Goal: Use online tool/utility: Utilize a website feature to perform a specific function

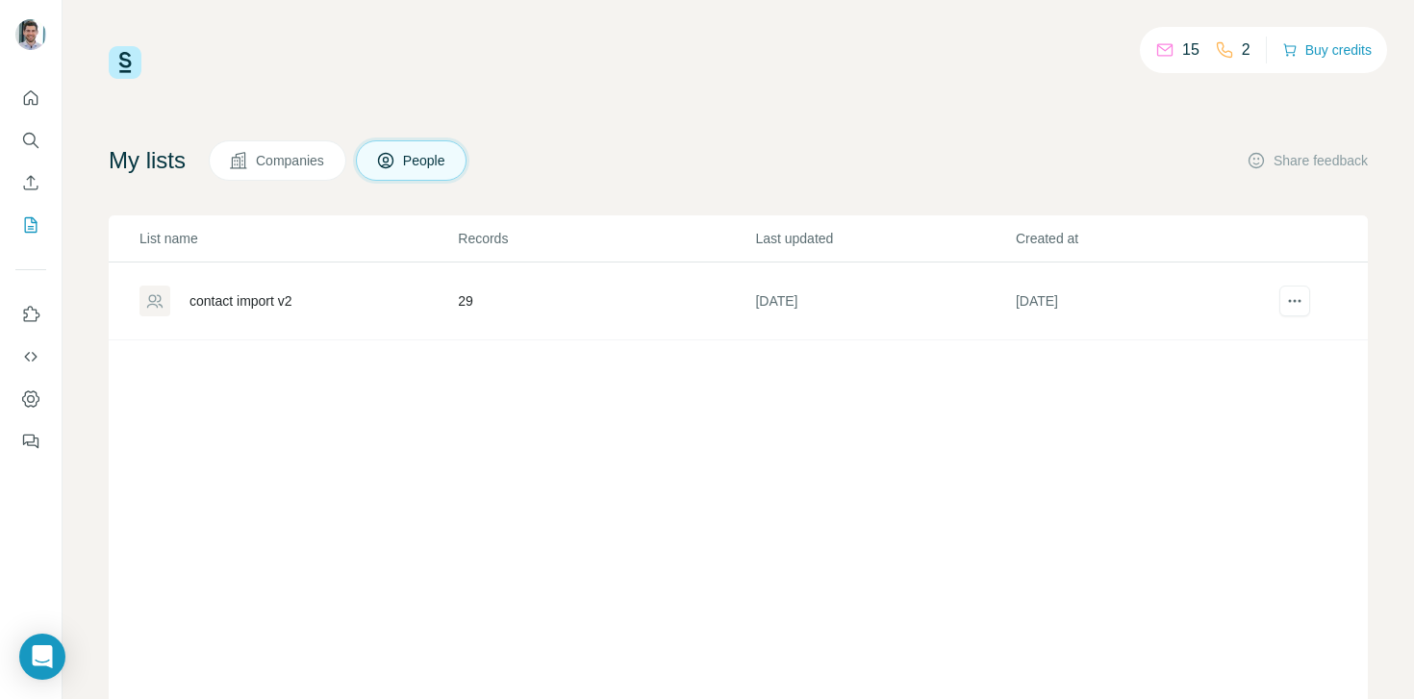
click at [254, 345] on div "List name Records Last updated Created at contact import v2 29 [DATE] [DATE]" at bounding box center [738, 474] width 1259 height 519
click at [259, 303] on div "contact import v2" at bounding box center [240, 300] width 103 height 19
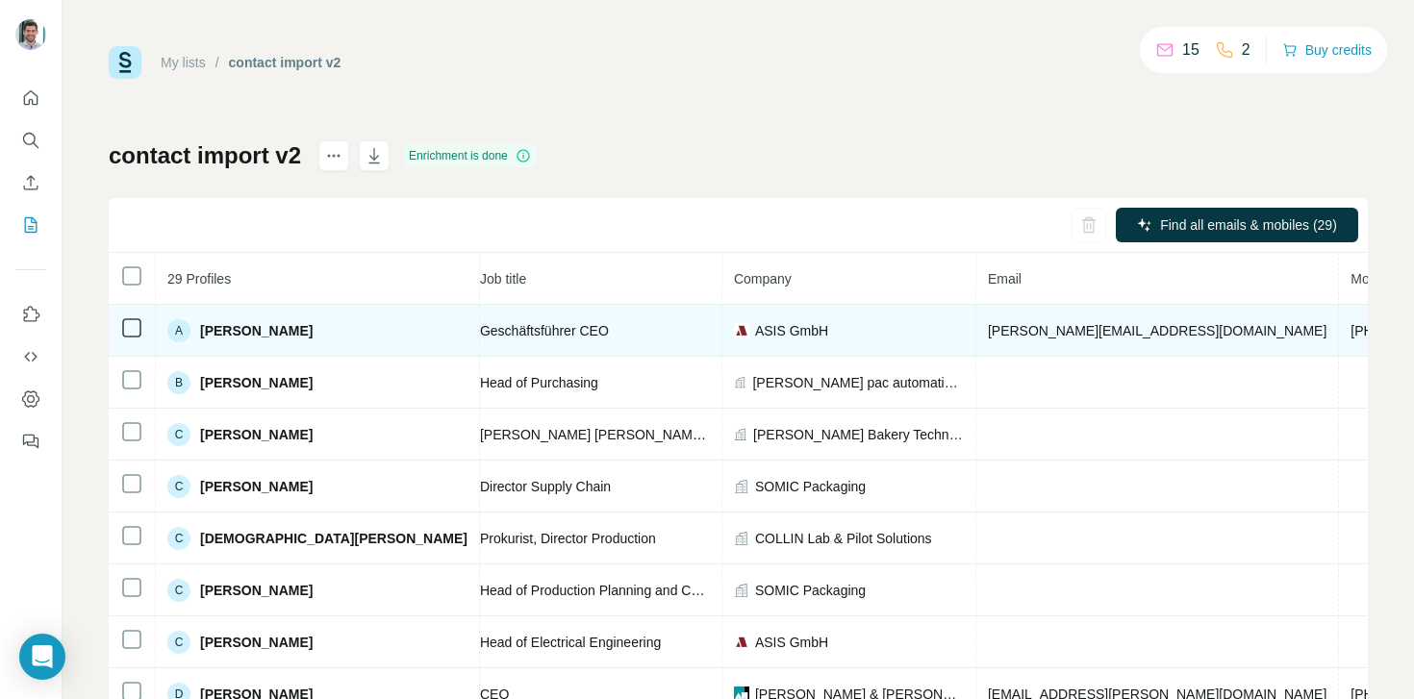
scroll to position [0, 367]
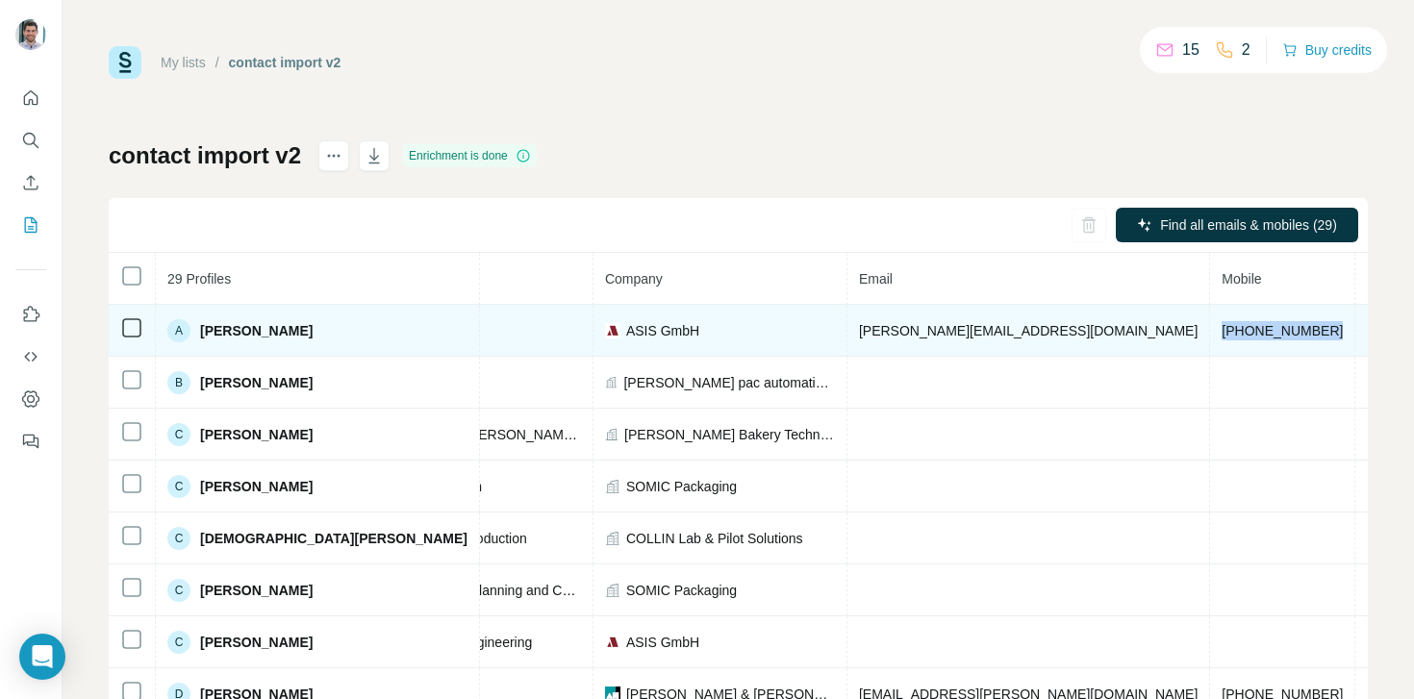
drag, startPoint x: 1054, startPoint y: 330, endPoint x: 943, endPoint y: 323, distance: 110.8
click at [1210, 323] on td "+4917612767634" at bounding box center [1282, 331] width 145 height 52
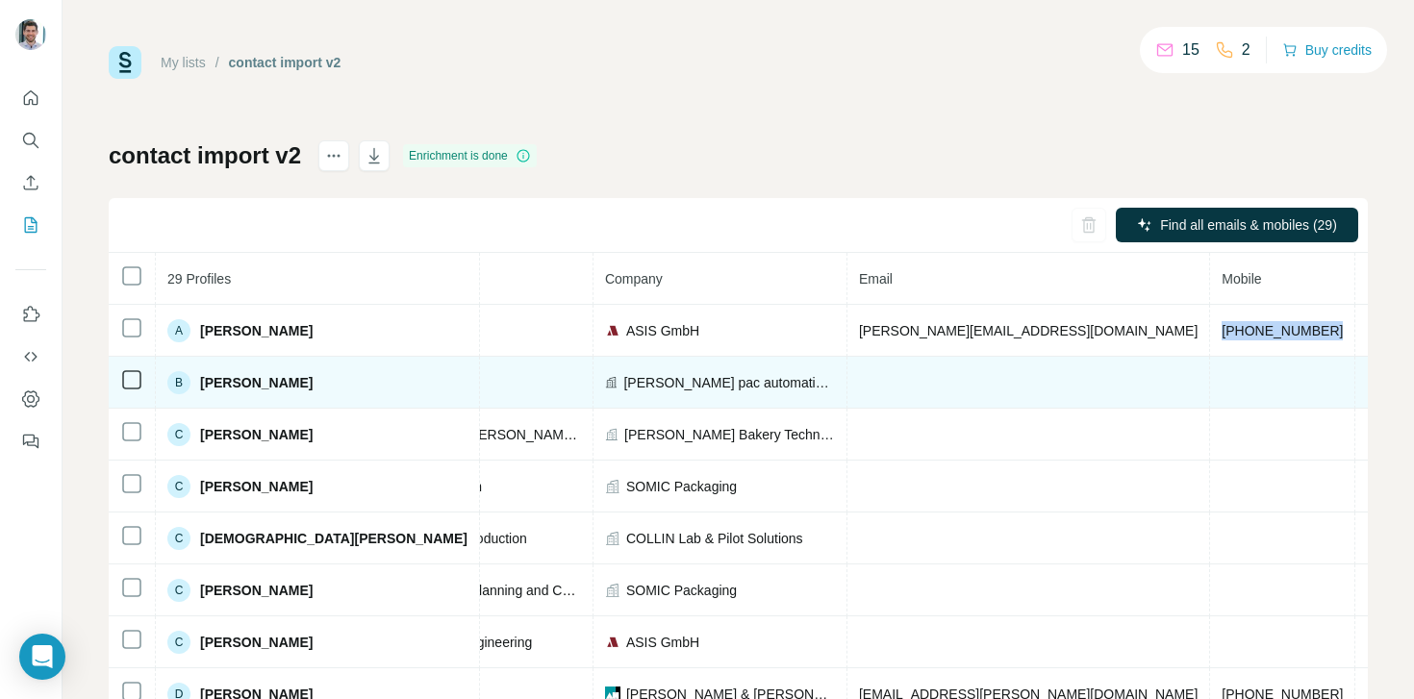
copy span "+4917612767634"
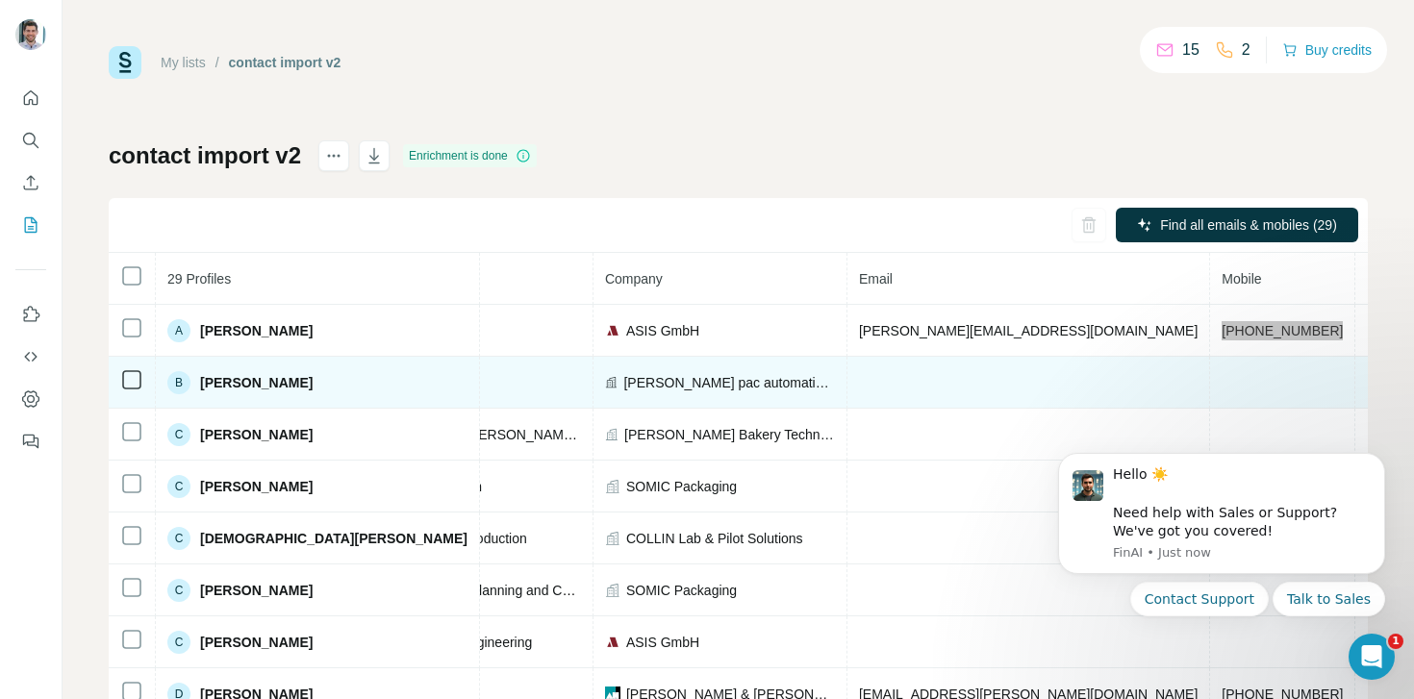
scroll to position [0, 0]
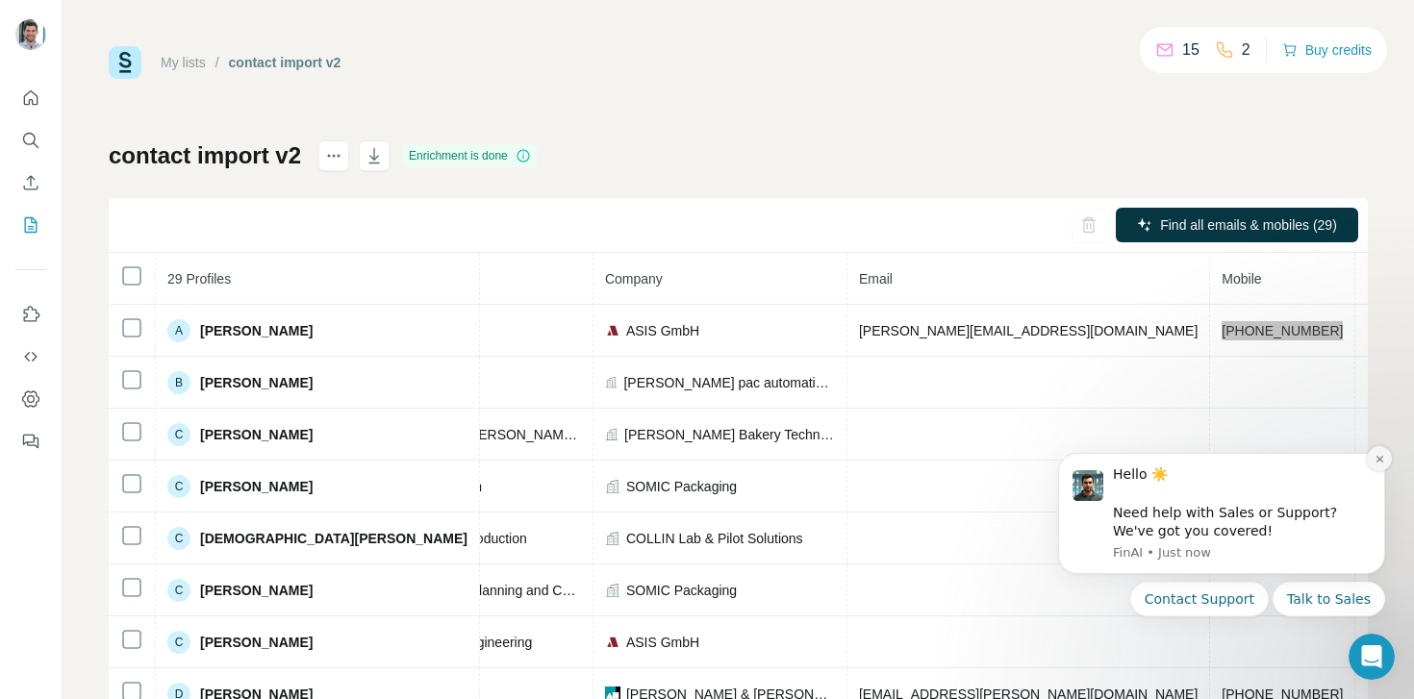
click at [1375, 461] on icon "Dismiss notification" at bounding box center [1379, 459] width 11 height 11
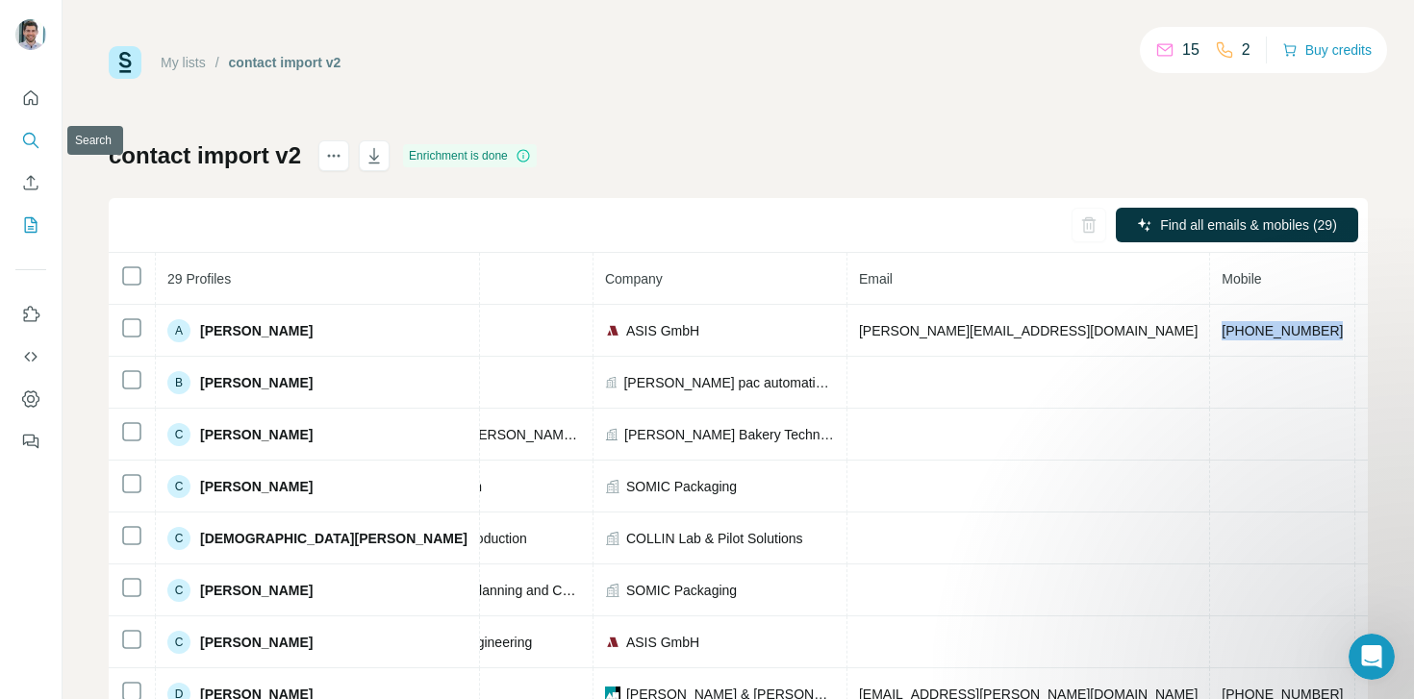
click at [23, 131] on icon "Search" at bounding box center [30, 140] width 19 height 19
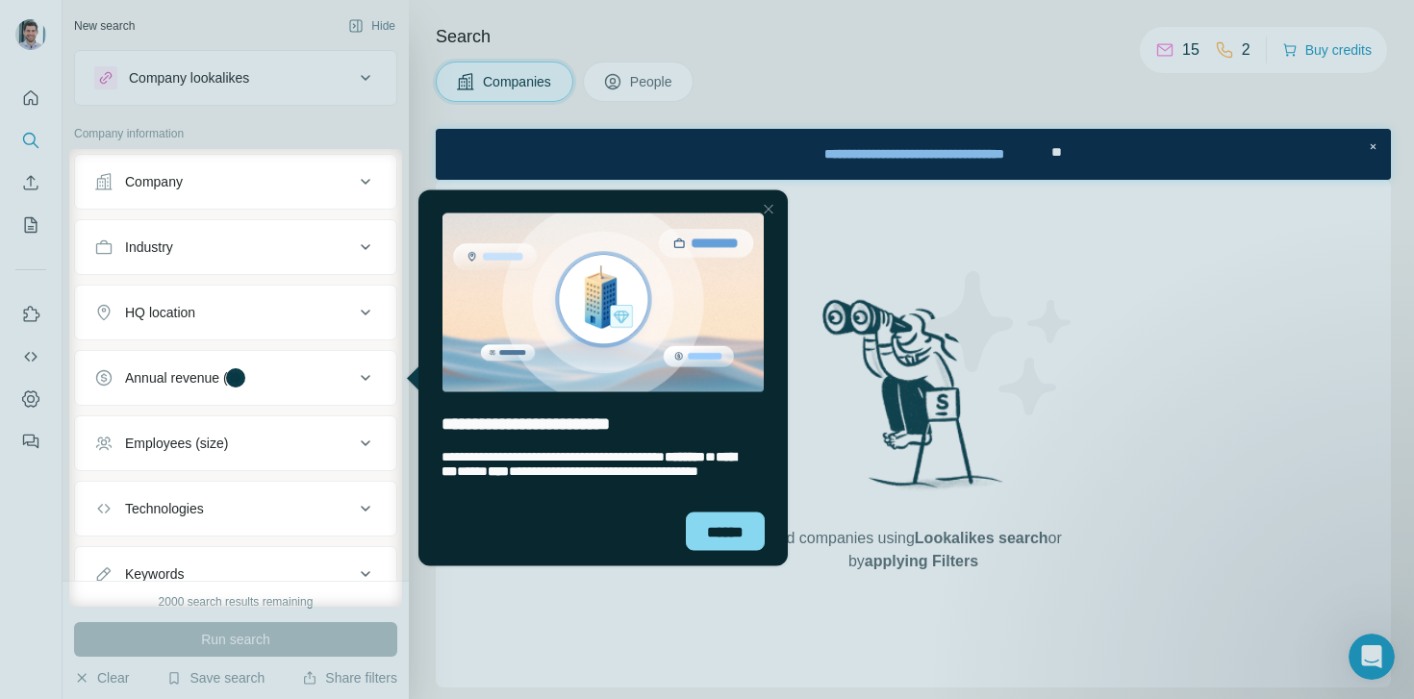
click at [719, 551] on div "******" at bounding box center [602, 539] width 369 height 54
drag, startPoint x: 723, startPoint y: 540, endPoint x: 1110, endPoint y: 712, distance: 423.2
click at [723, 540] on div "******" at bounding box center [725, 531] width 79 height 38
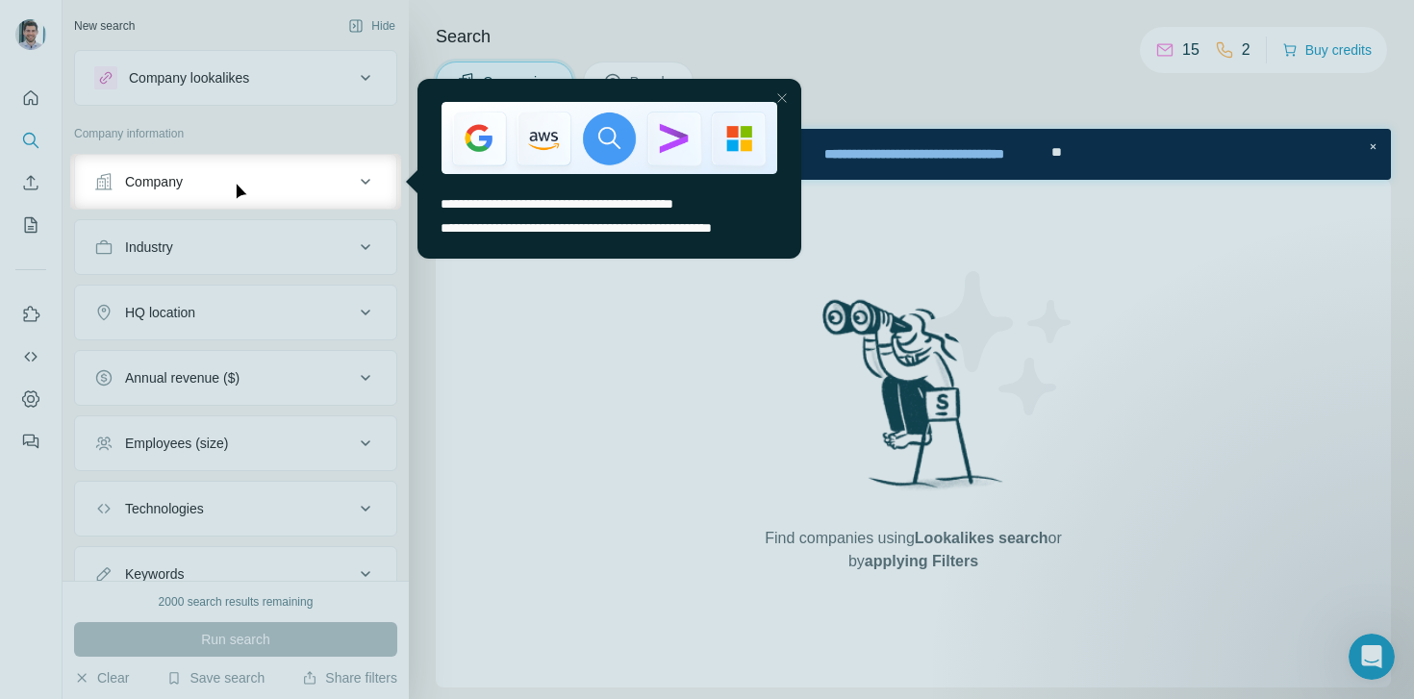
click at [781, 97] on div "Close Step" at bounding box center [781, 98] width 23 height 23
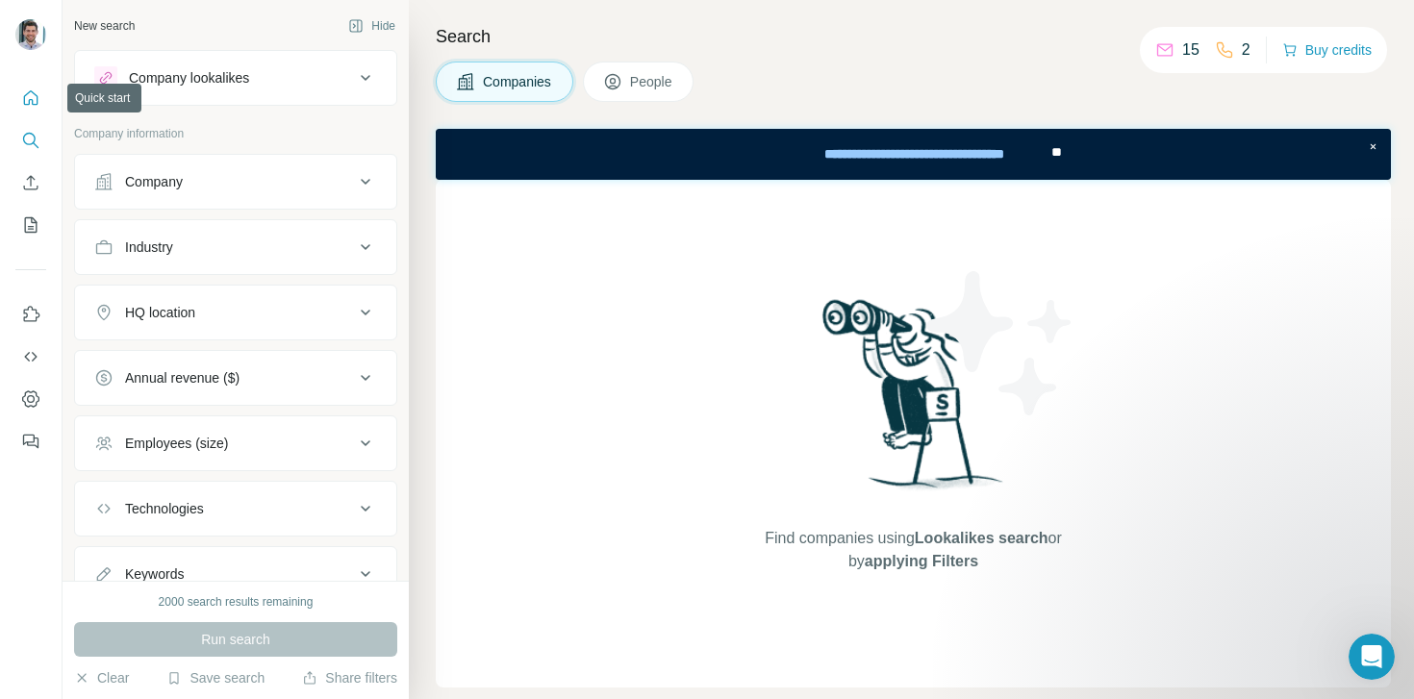
click at [20, 98] on button "Quick start" at bounding box center [30, 98] width 31 height 35
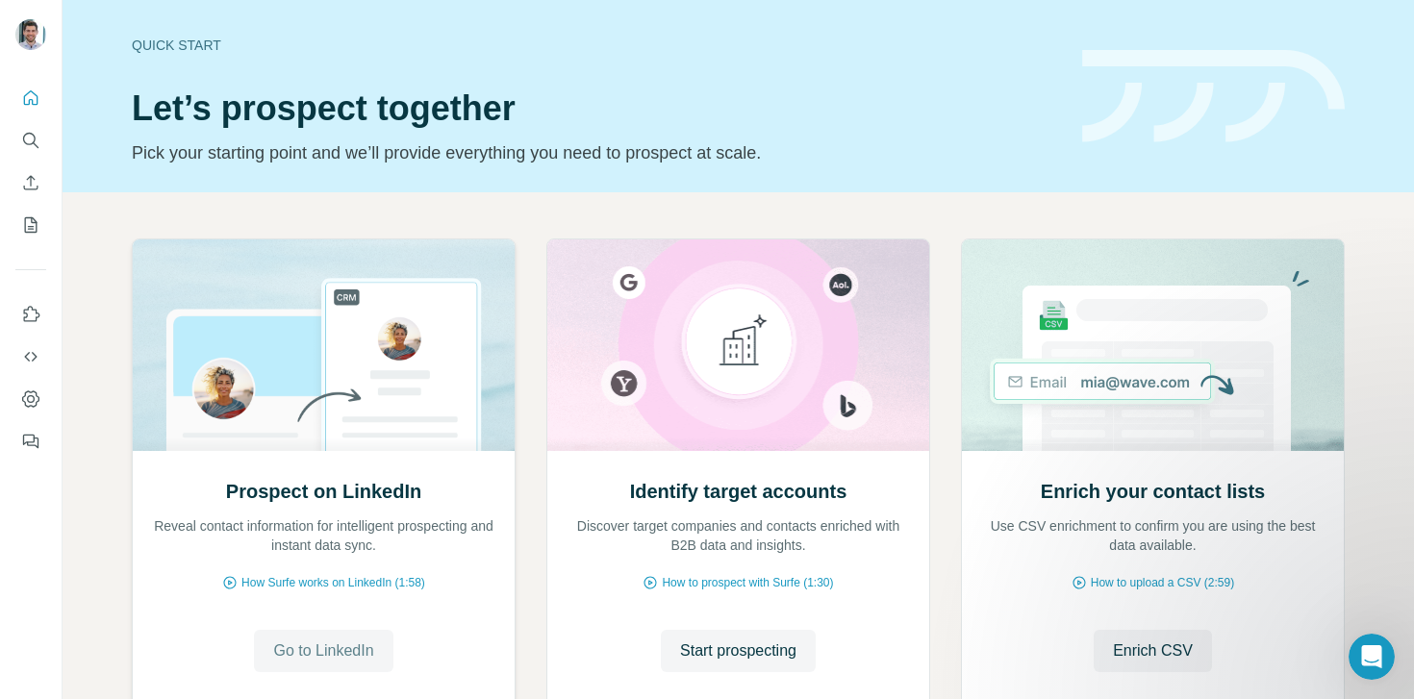
click at [303, 645] on span "Go to LinkedIn" at bounding box center [323, 651] width 100 height 23
click at [36, 138] on icon "Search" at bounding box center [30, 140] width 19 height 19
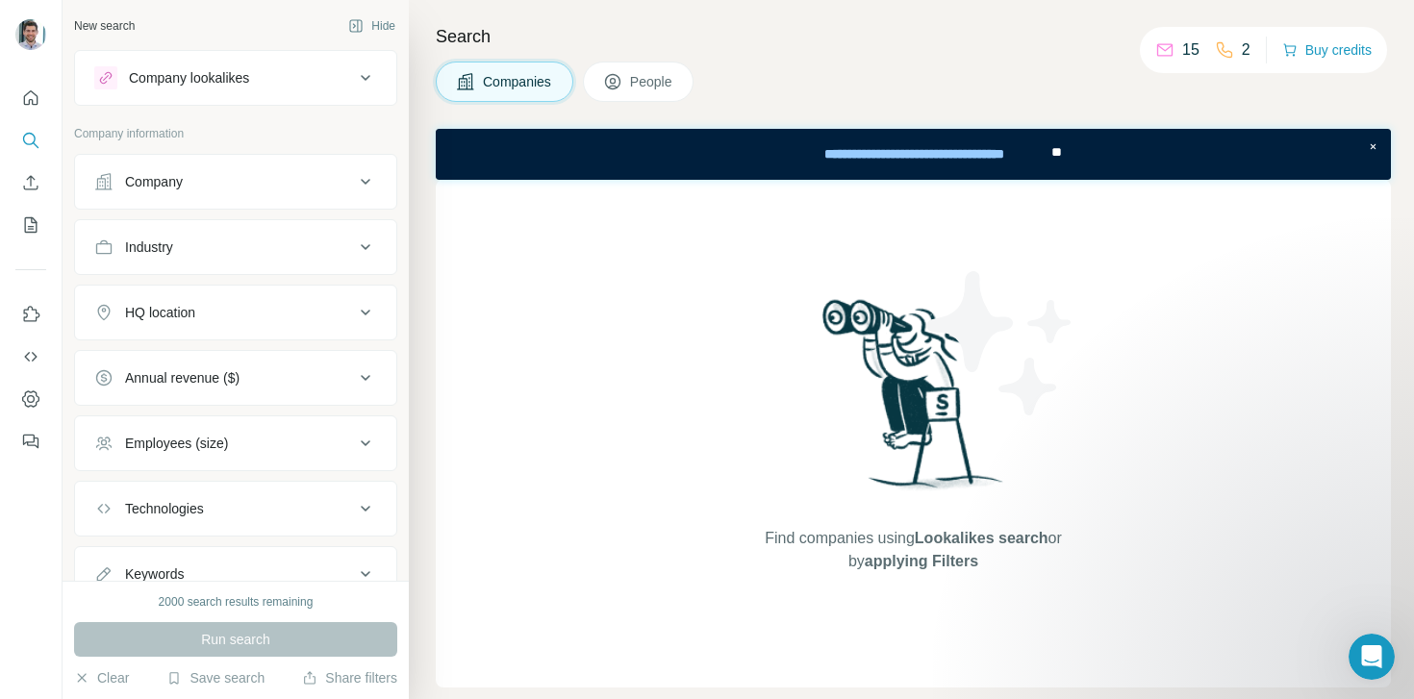
click at [169, 70] on div "Company lookalikes" at bounding box center [189, 77] width 120 height 19
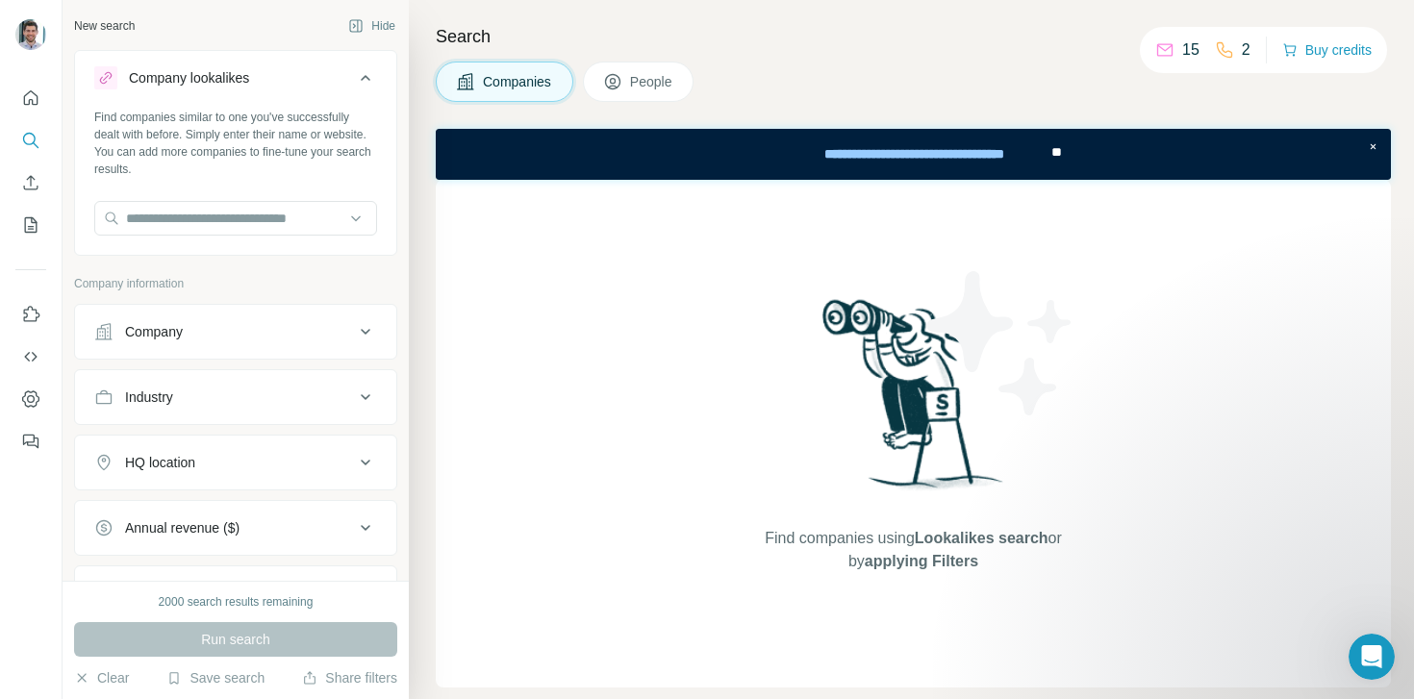
click at [181, 70] on div "Company lookalikes" at bounding box center [189, 77] width 120 height 19
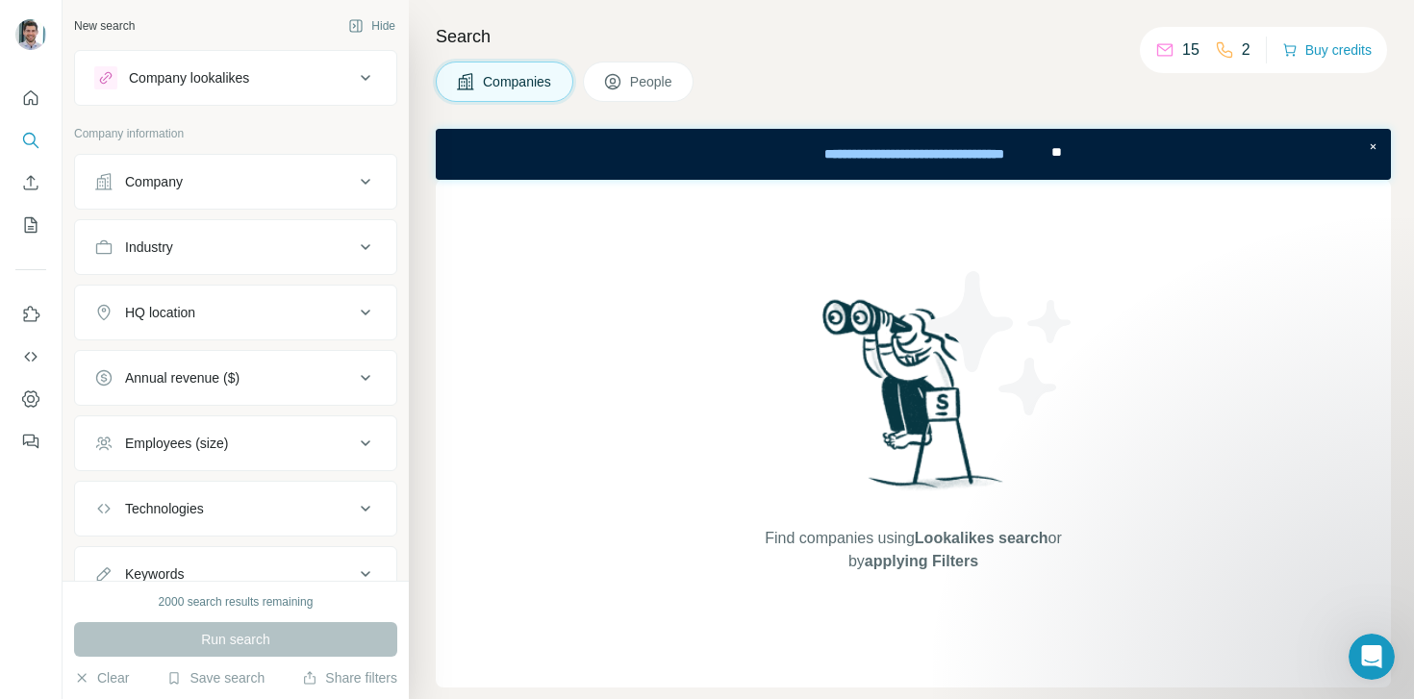
click at [655, 69] on button "People" at bounding box center [639, 82] width 112 height 40
